Goal: Use online tool/utility

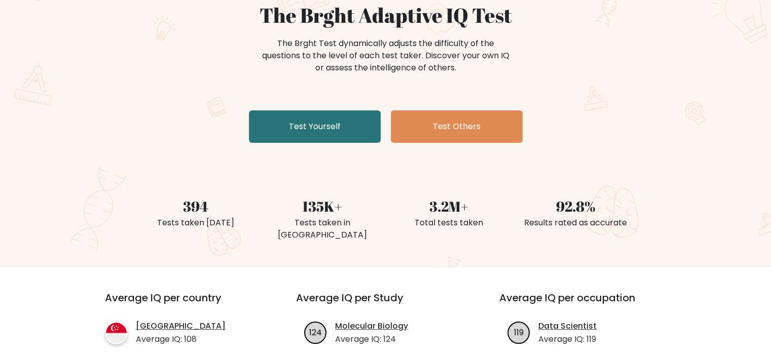
scroll to position [51, 0]
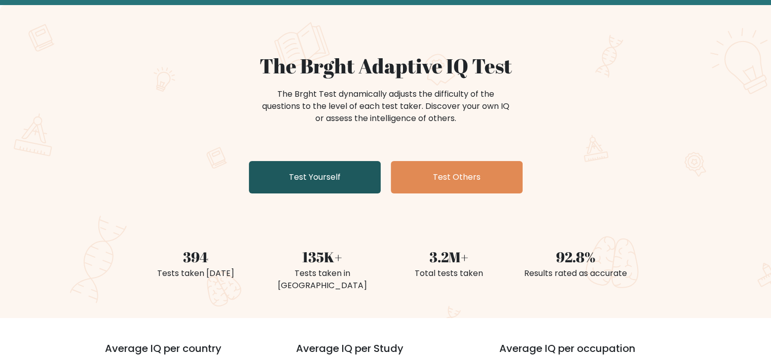
click at [322, 176] on link "Test Yourself" at bounding box center [315, 177] width 132 height 32
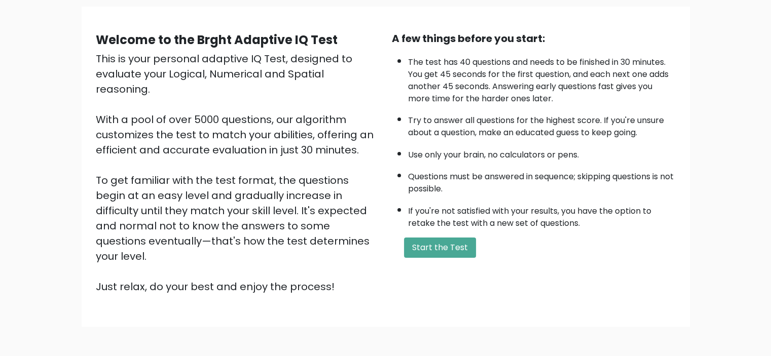
scroll to position [57, 0]
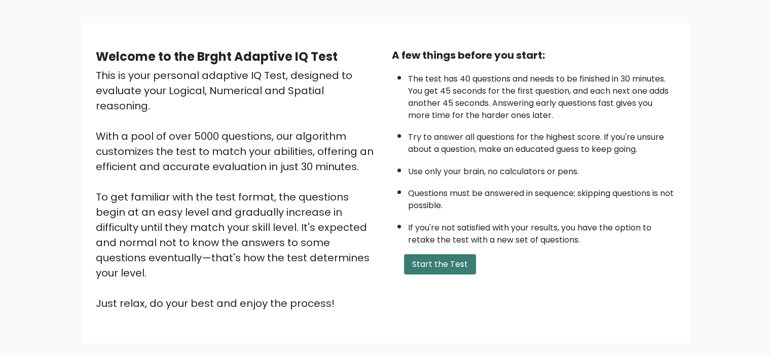
click at [440, 260] on button "Start the Test" at bounding box center [440, 265] width 72 height 20
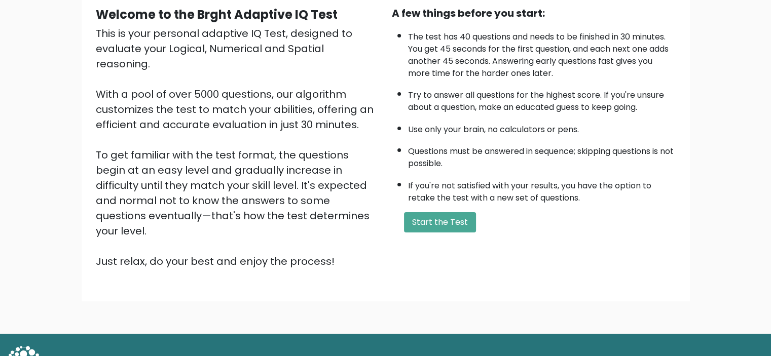
scroll to position [101, 0]
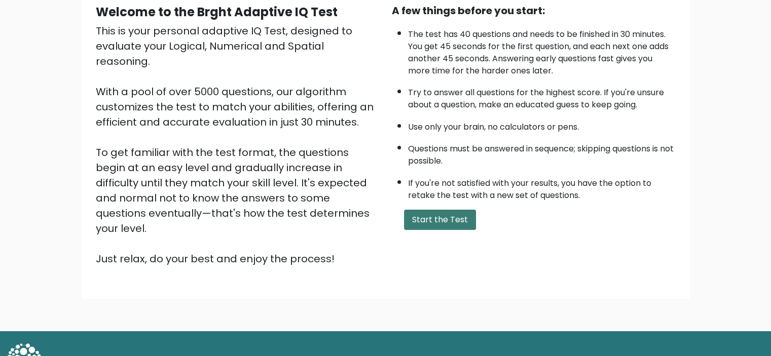
click at [438, 215] on button "Start the Test" at bounding box center [440, 220] width 72 height 20
